Goal: Complete application form

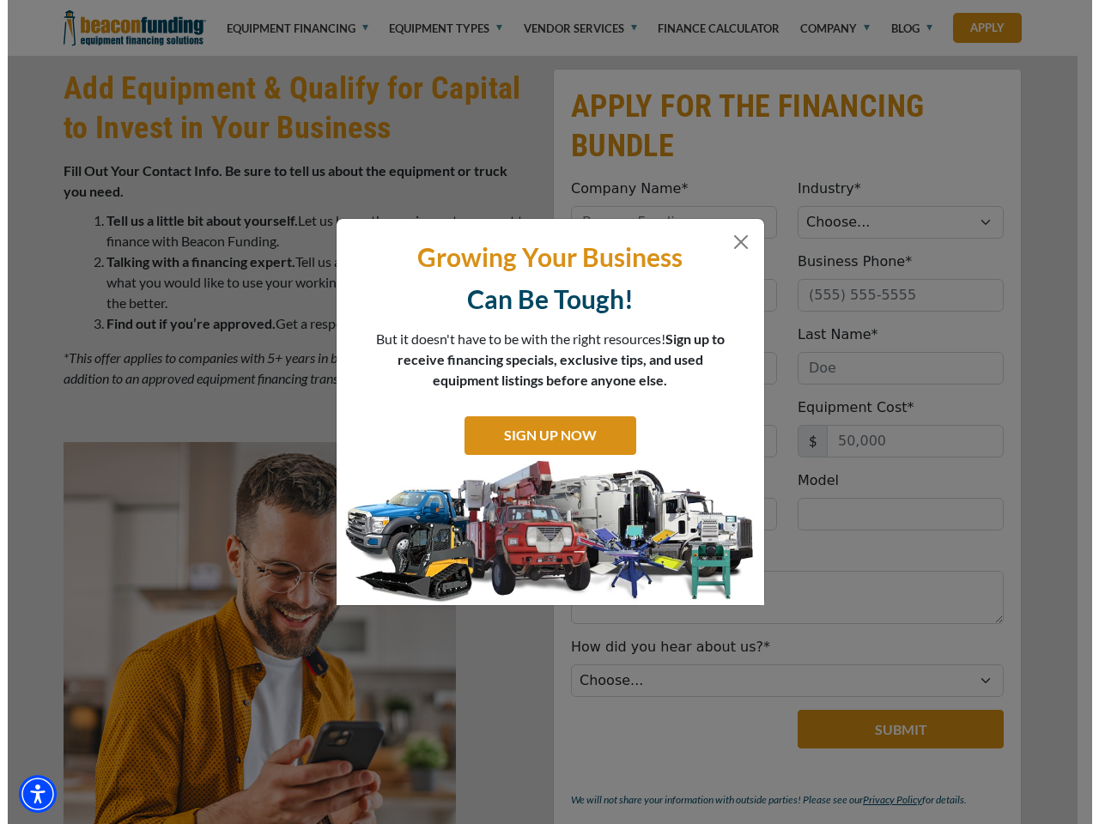
scroll to position [863, 0]
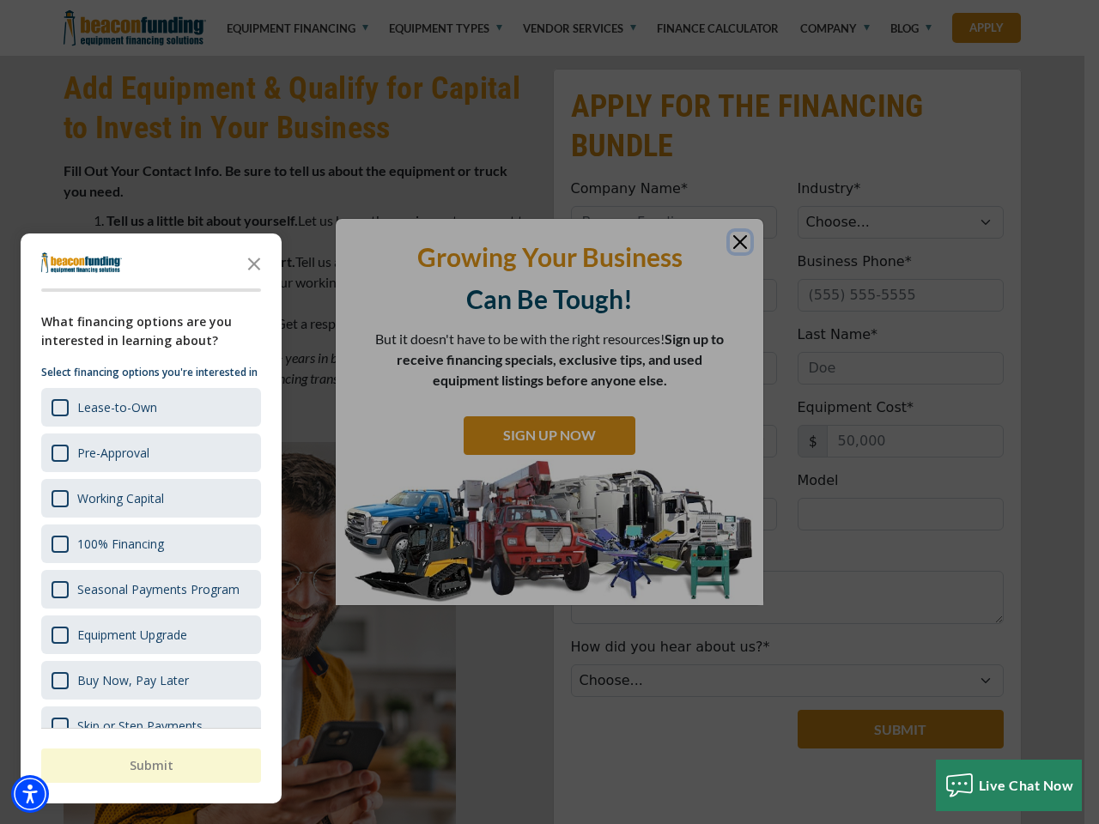
click at [549, 0] on div at bounding box center [549, 412] width 1099 height 824
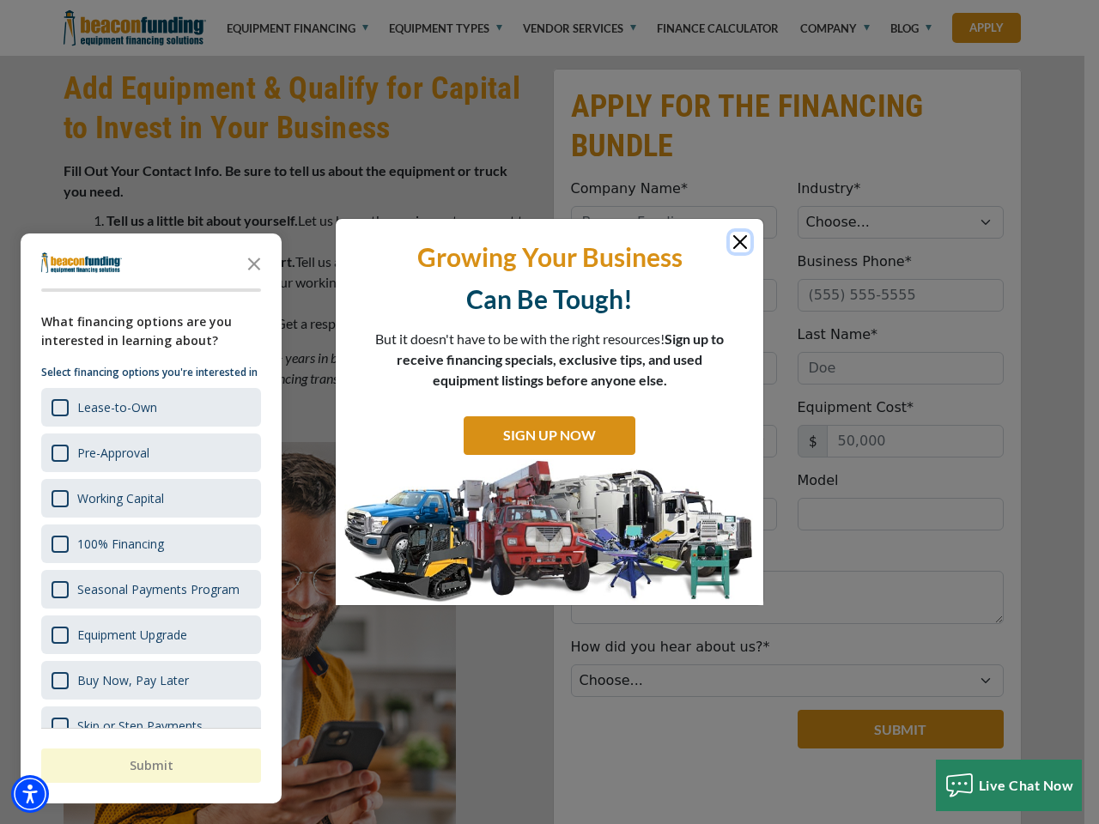
click at [30, 794] on img "Accessibility Menu" at bounding box center [30, 794] width 38 height 38
